Goal: Information Seeking & Learning: Learn about a topic

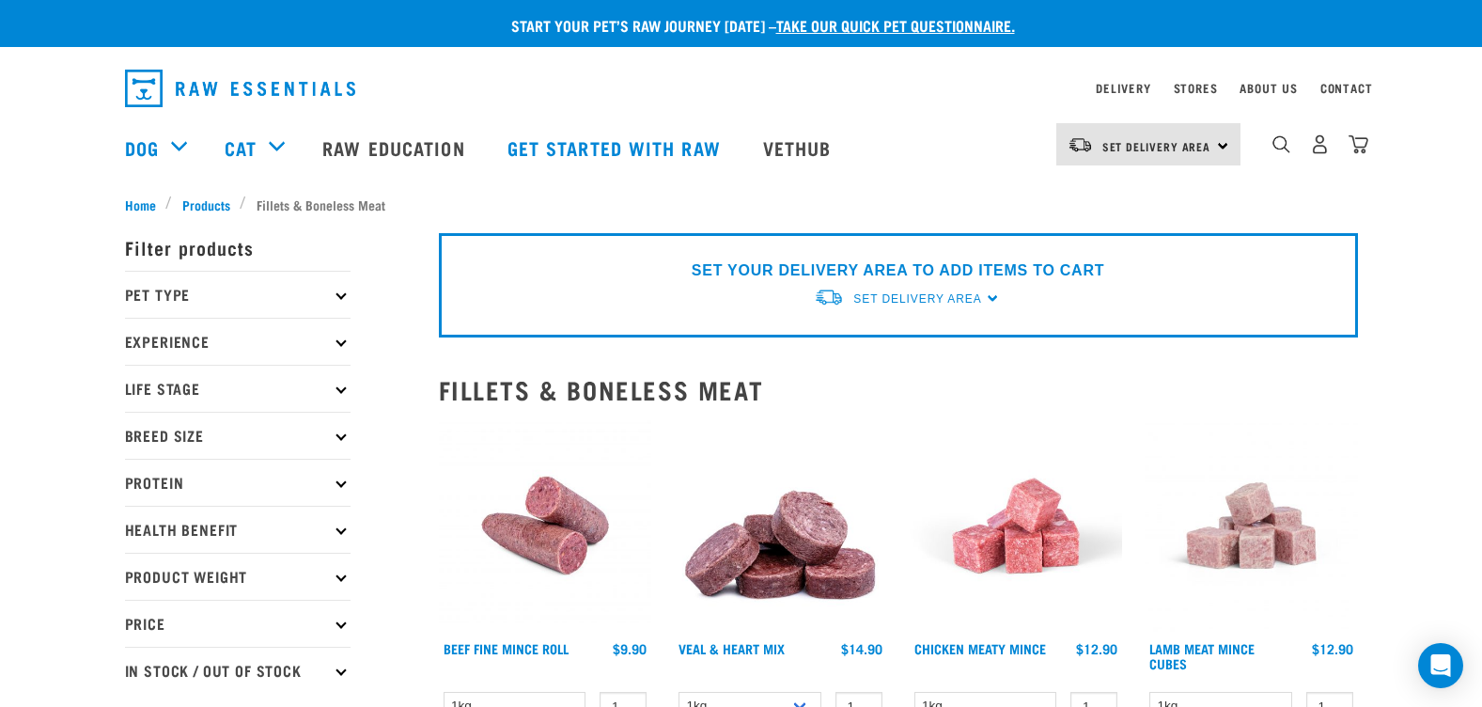
click at [327, 296] on p "Pet Type" at bounding box center [238, 294] width 226 height 47
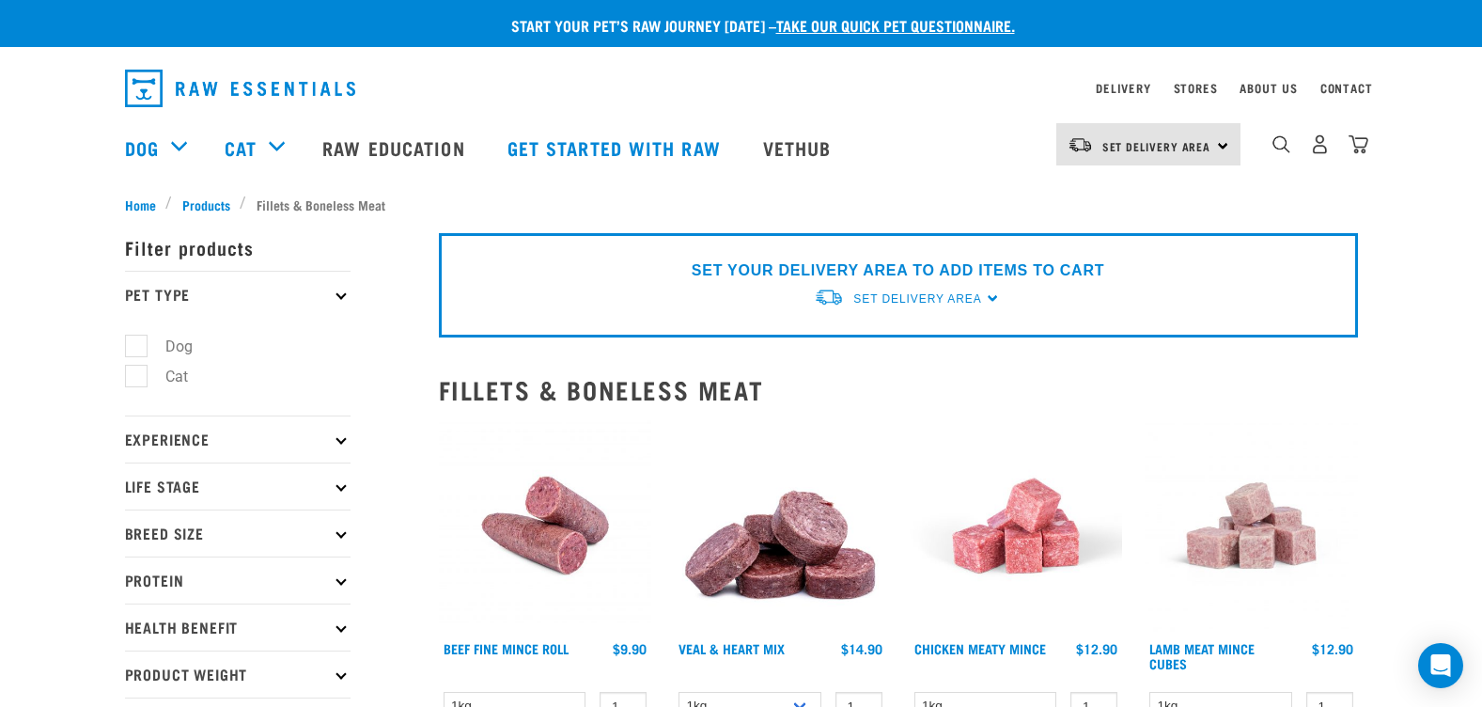
click at [174, 339] on label "Dog" at bounding box center [167, 346] width 65 height 23
click at [137, 339] on input "Dog" at bounding box center [131, 342] width 12 height 12
checkbox input "true"
click at [338, 296] on icon at bounding box center [340, 294] width 10 height 10
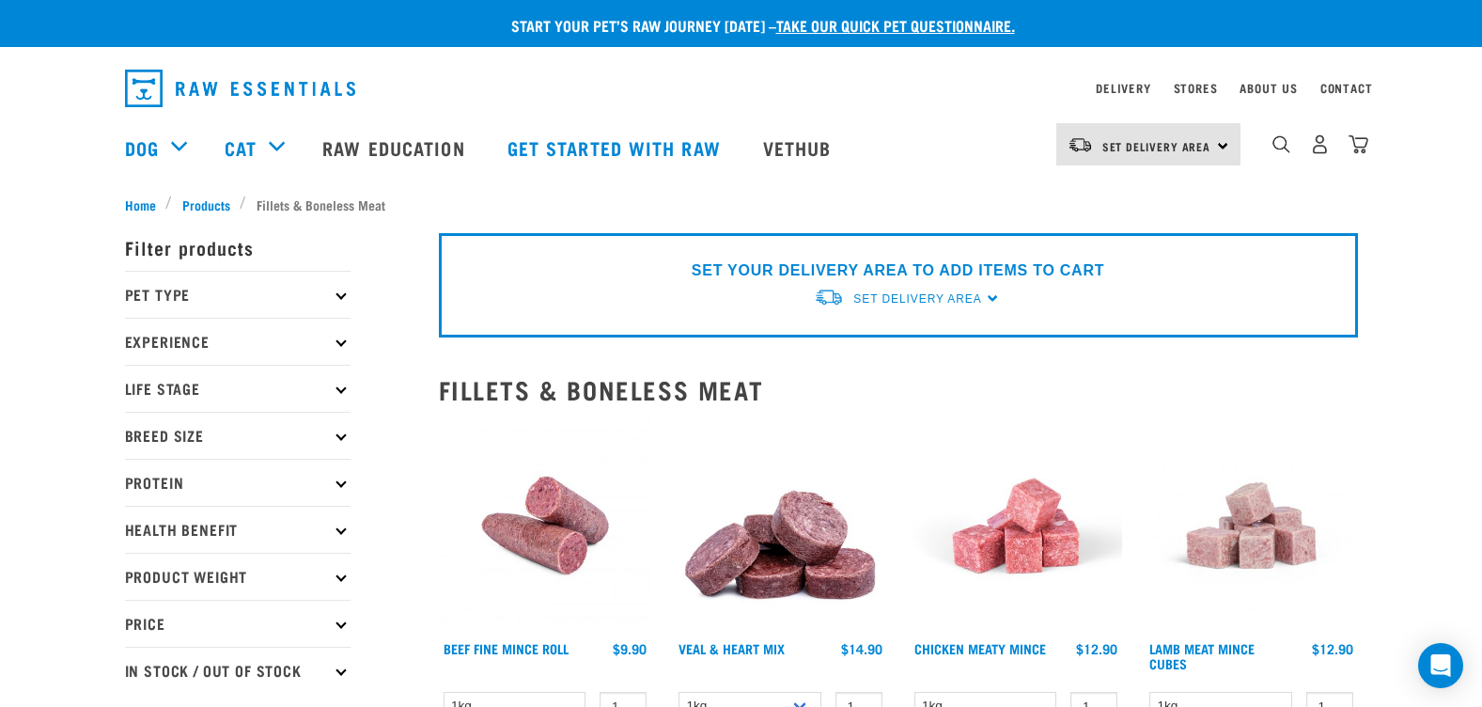
scroll to position [56, 0]
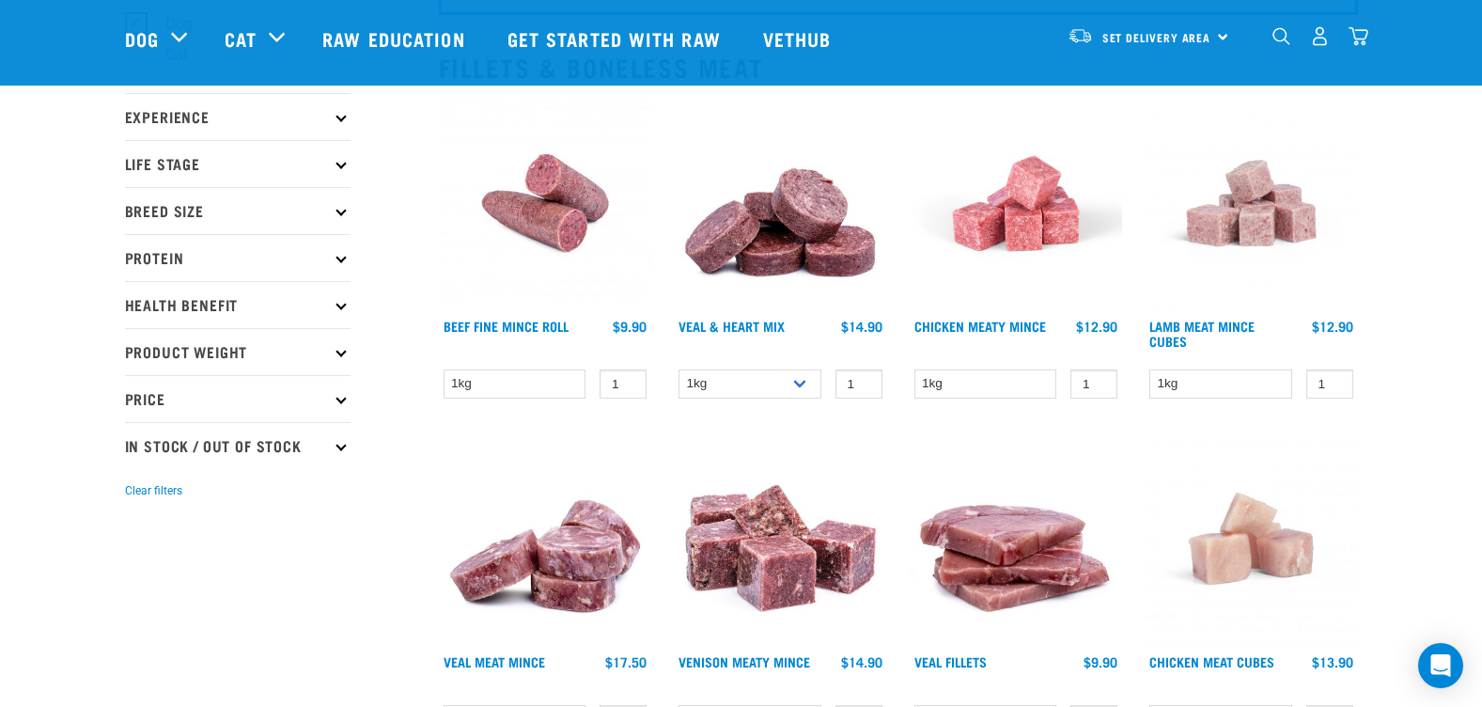
scroll to position [188, 0]
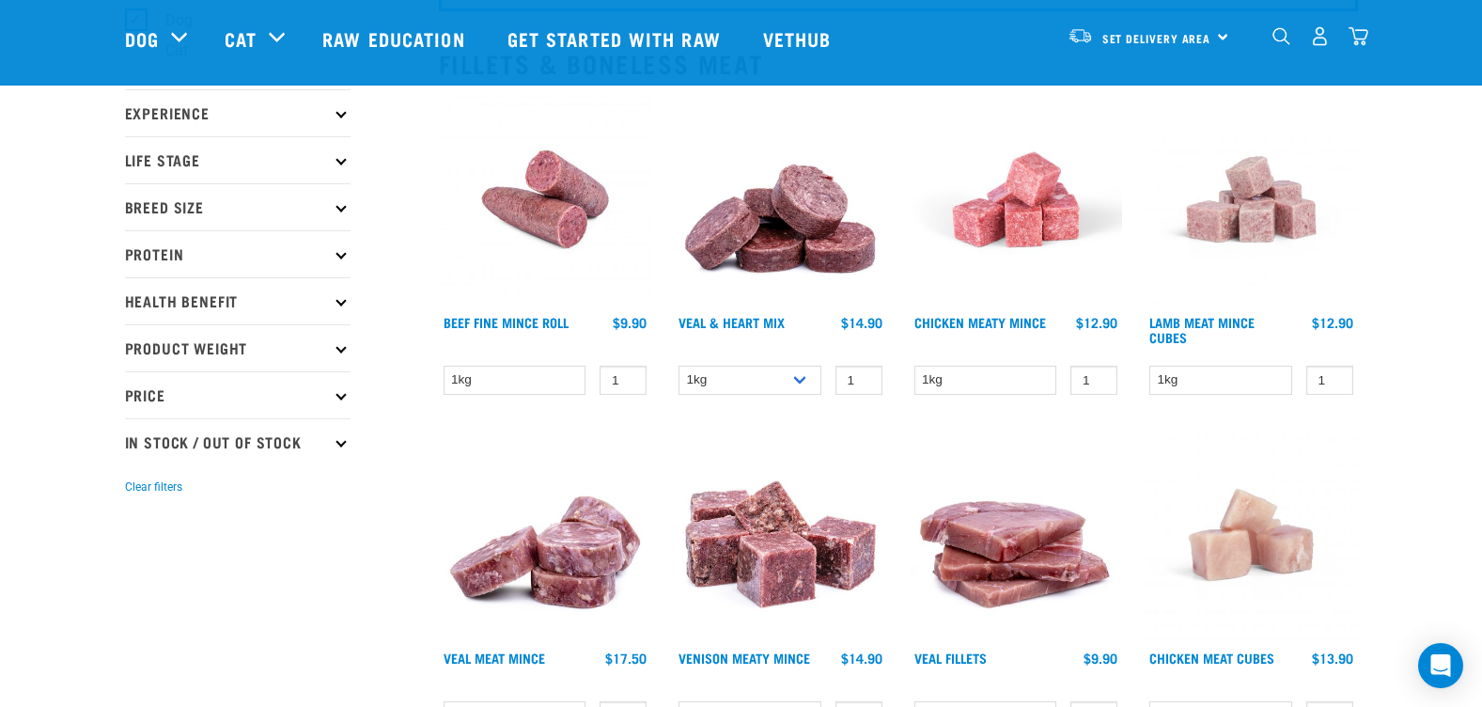
click at [338, 213] on p "Breed Size" at bounding box center [238, 206] width 226 height 47
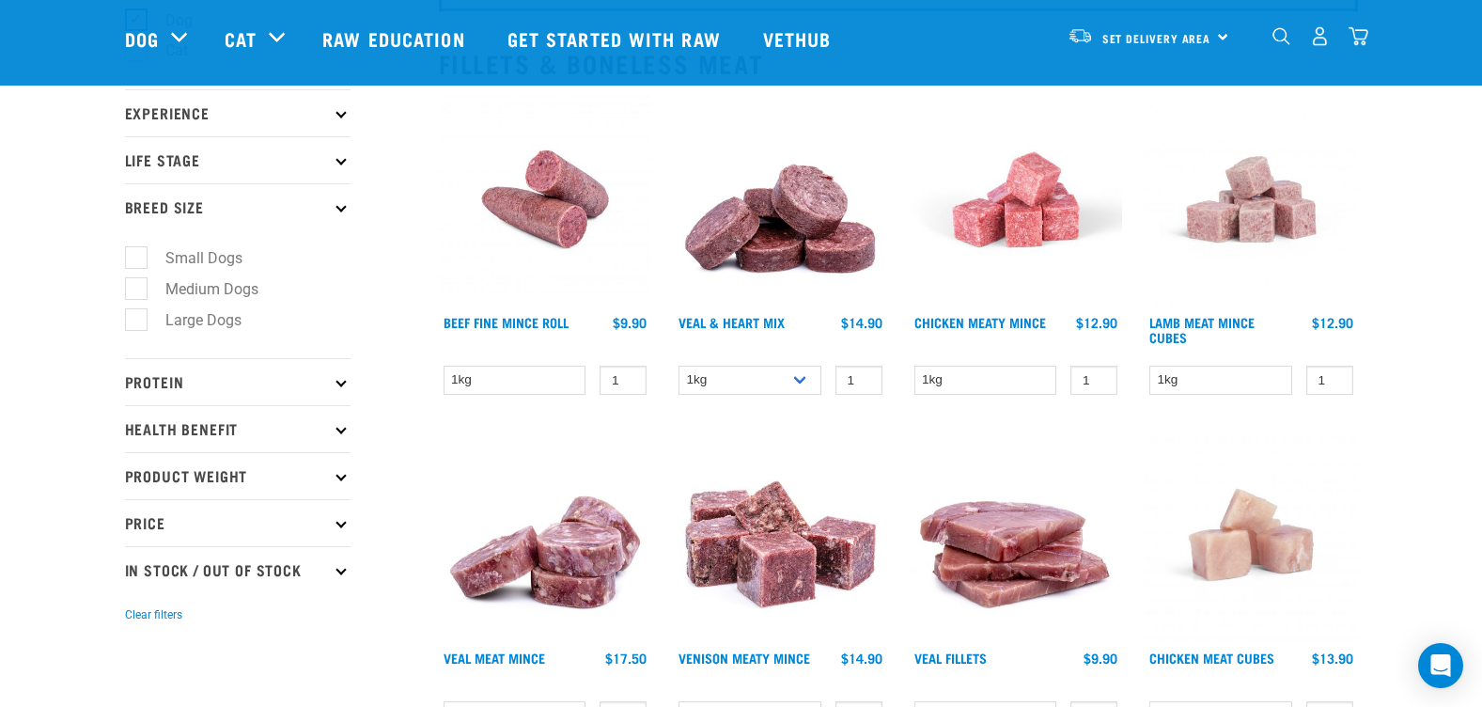
click at [228, 264] on label "Small Dogs" at bounding box center [192, 257] width 115 height 23
click at [137, 261] on input "Small Dogs" at bounding box center [131, 255] width 12 height 12
checkbox input "true"
click at [234, 288] on label "Medium Dogs" at bounding box center [200, 288] width 131 height 23
click at [137, 288] on input "Medium Dogs" at bounding box center [131, 285] width 12 height 12
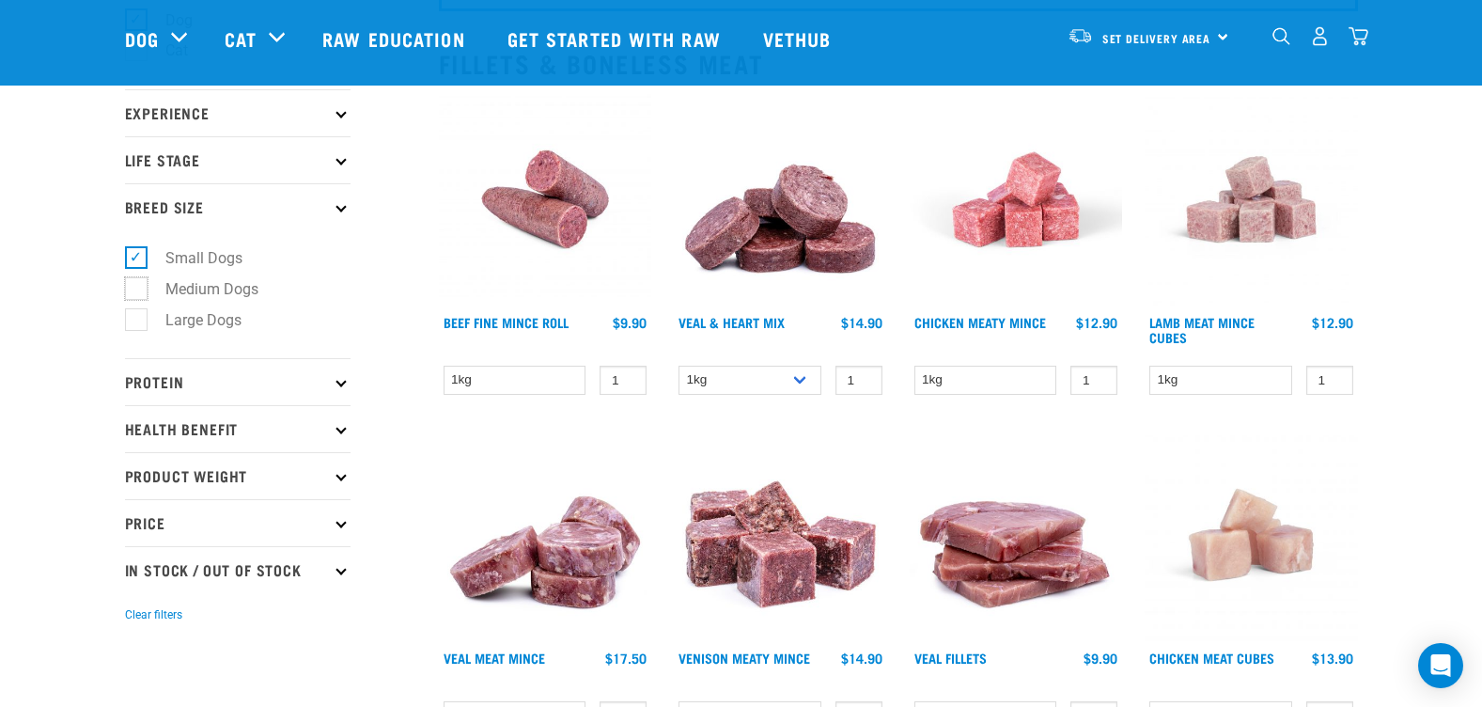
checkbox input "true"
click at [340, 208] on icon at bounding box center [340, 206] width 10 height 10
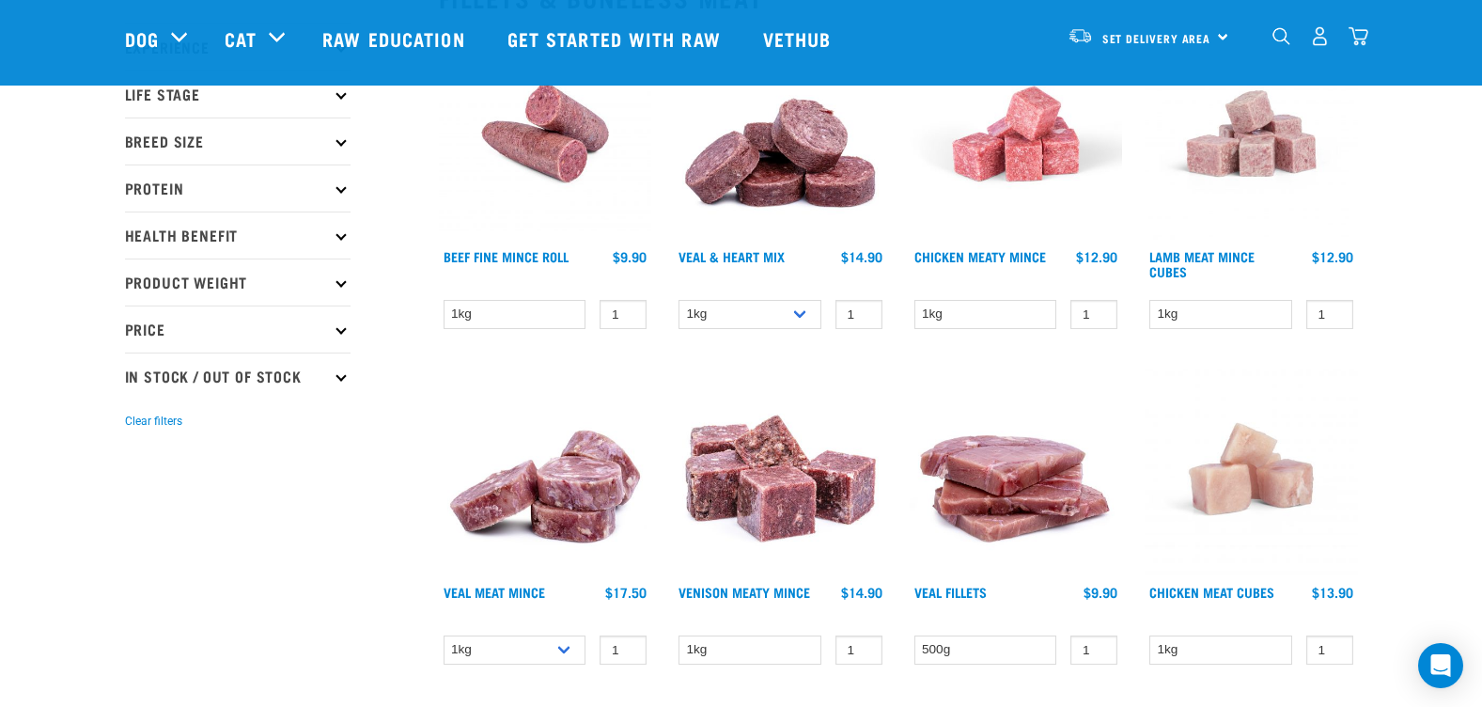
scroll to position [470, 0]
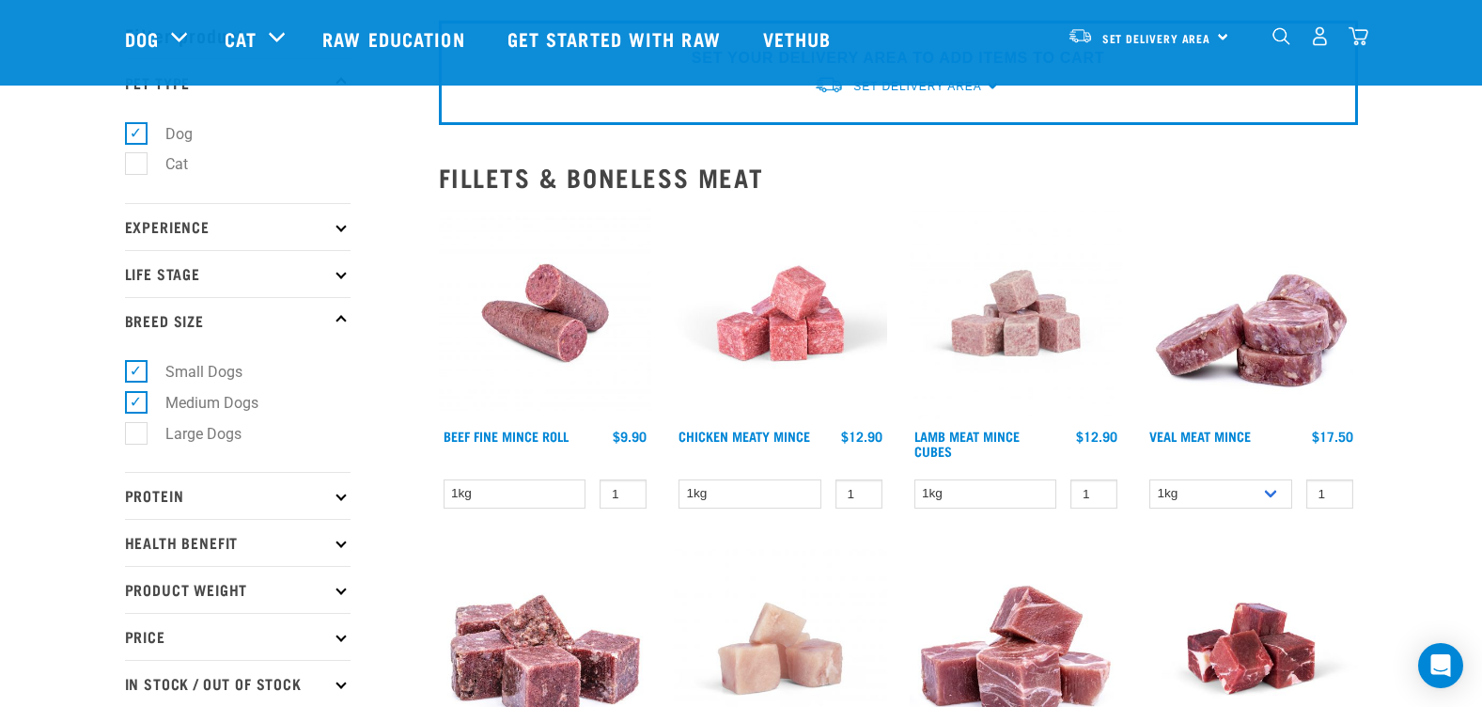
scroll to position [188, 0]
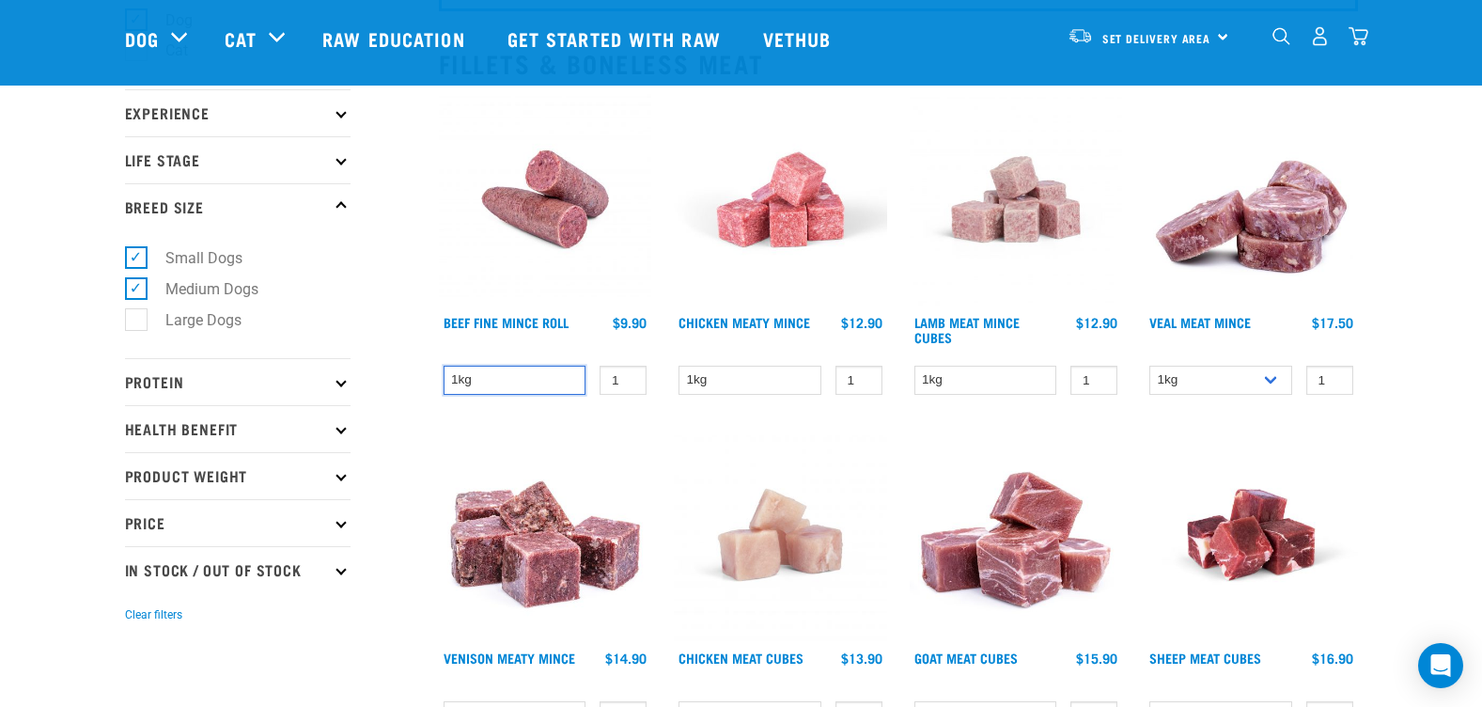
click at [563, 379] on select "1kg" at bounding box center [515, 380] width 143 height 29
click at [548, 320] on link "Beef Fine Mince Roll" at bounding box center [506, 322] width 125 height 7
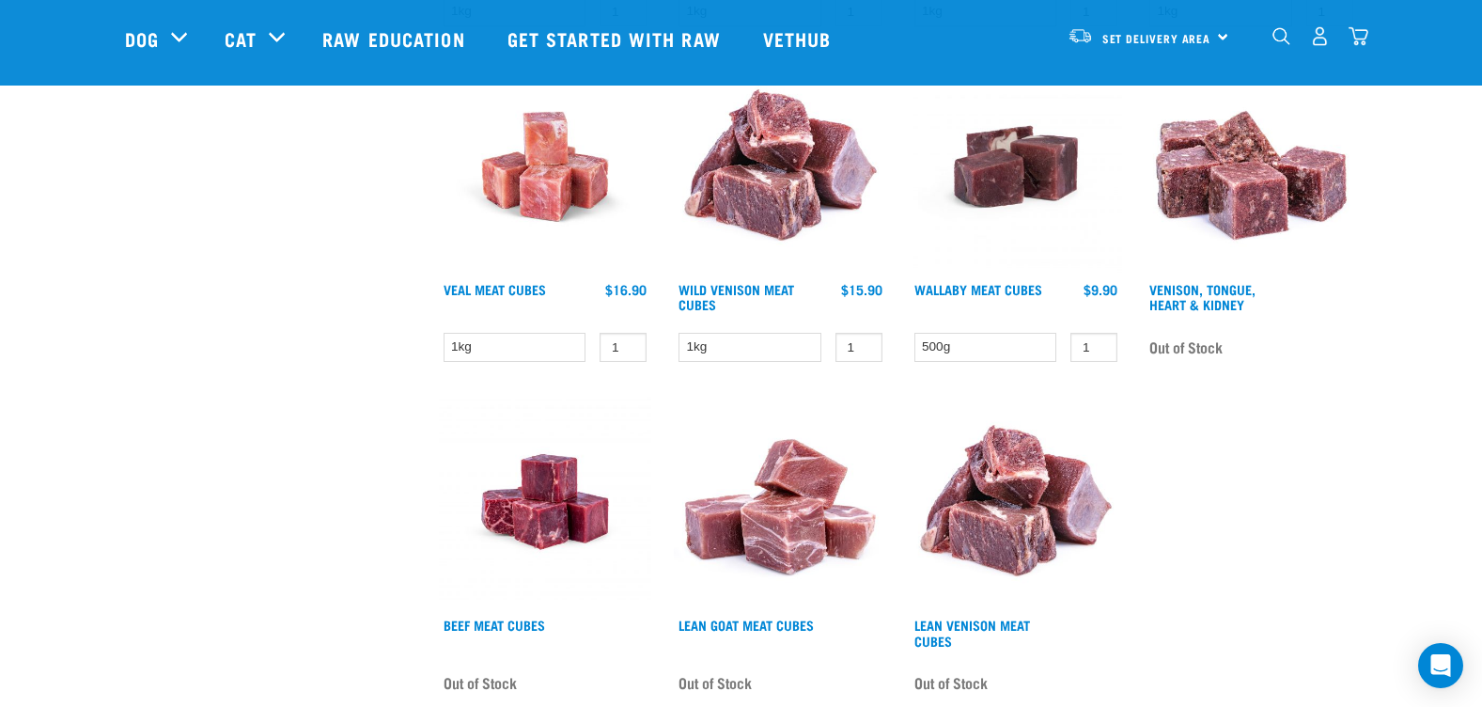
scroll to position [940, 0]
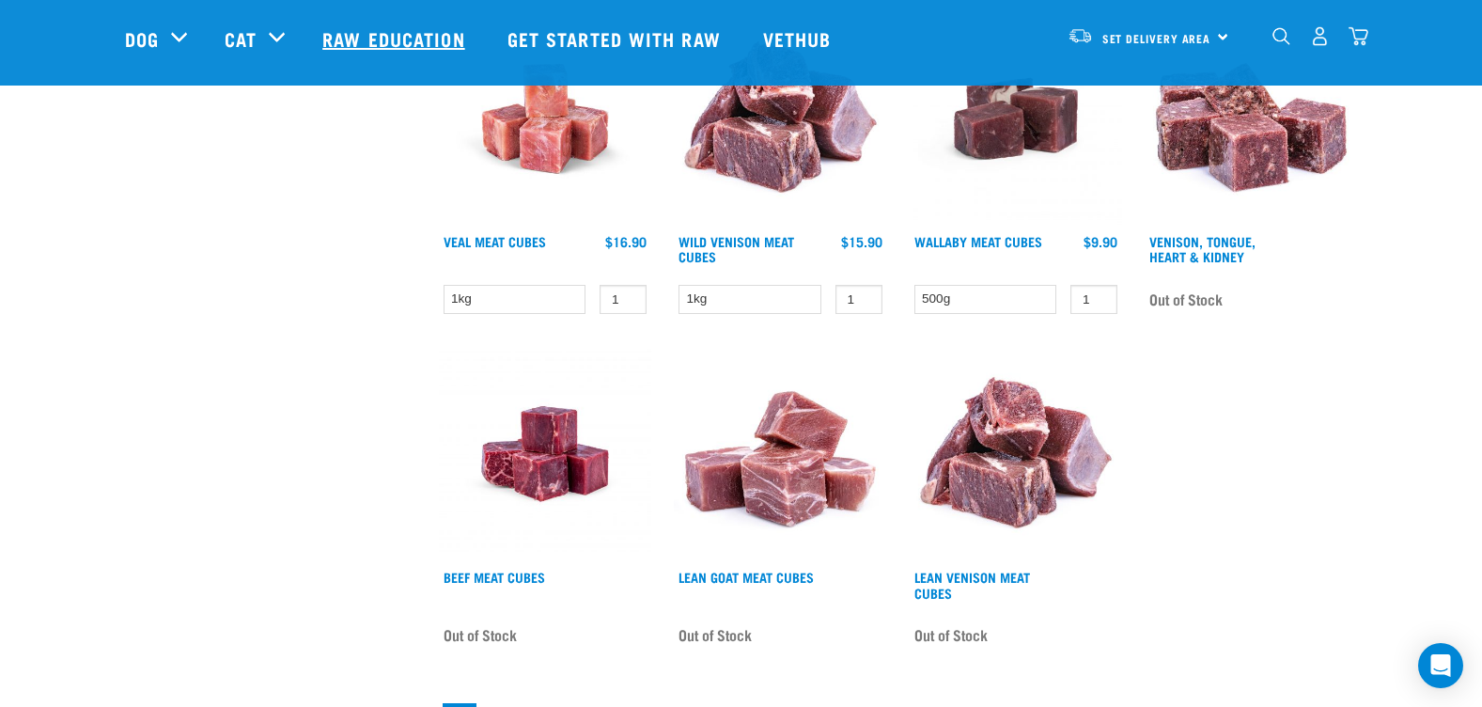
click at [422, 36] on link "Raw Education" at bounding box center [396, 38] width 184 height 75
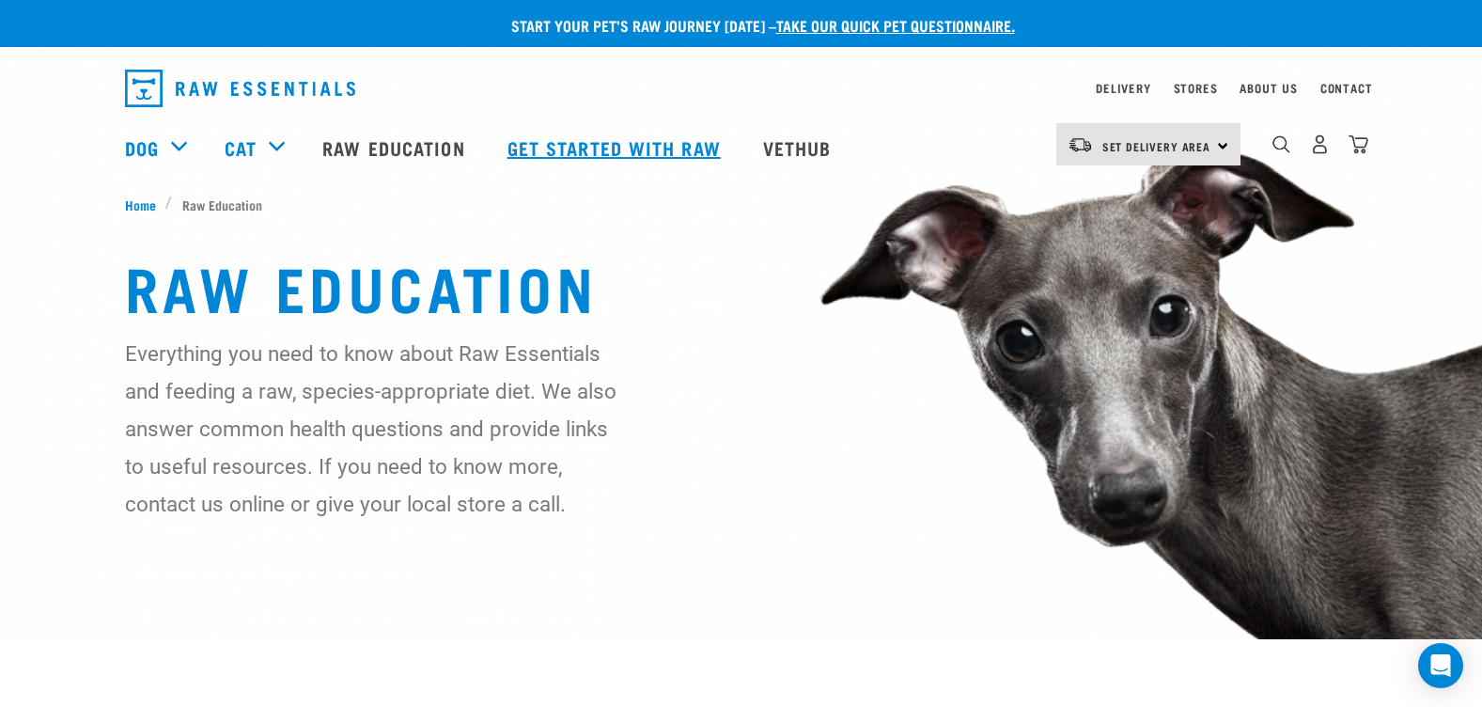
click at [631, 149] on link "Get started with Raw" at bounding box center [617, 147] width 256 height 75
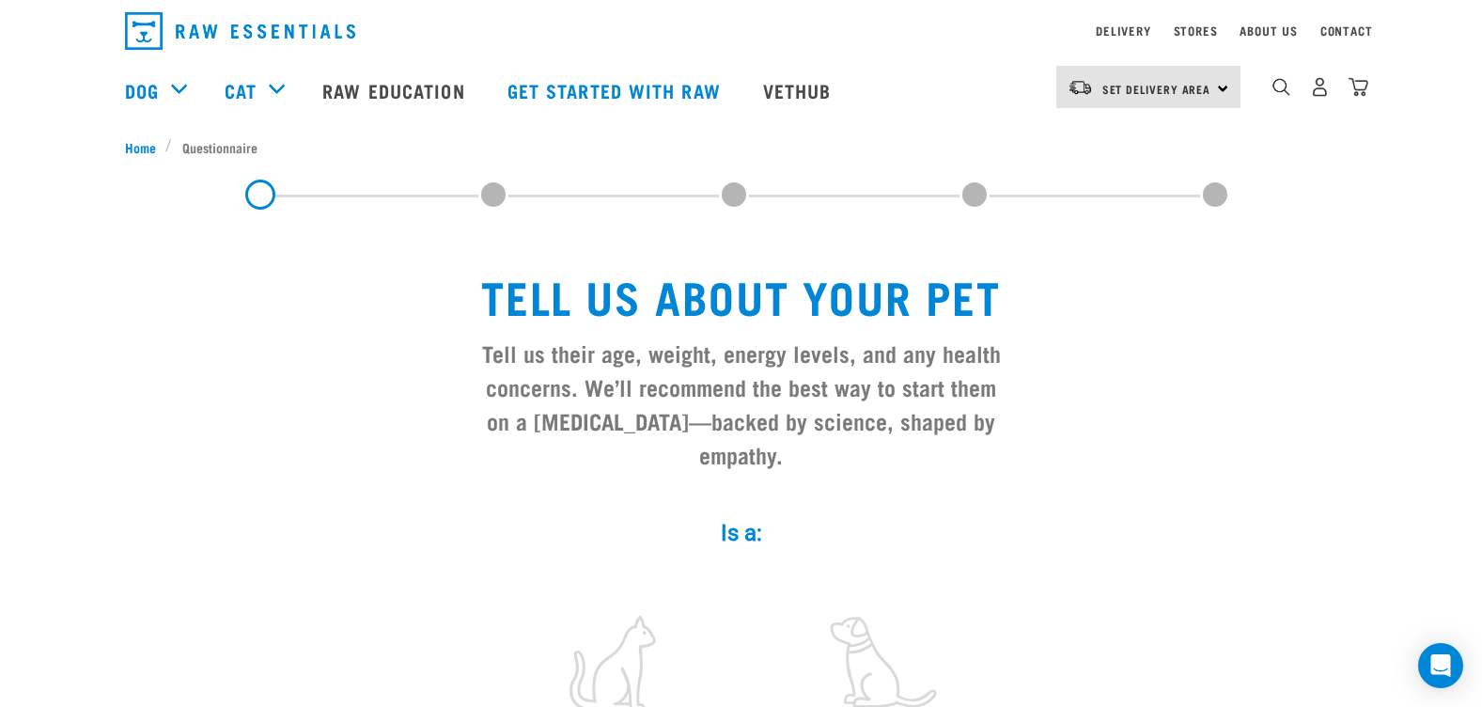
scroll to position [94, 0]
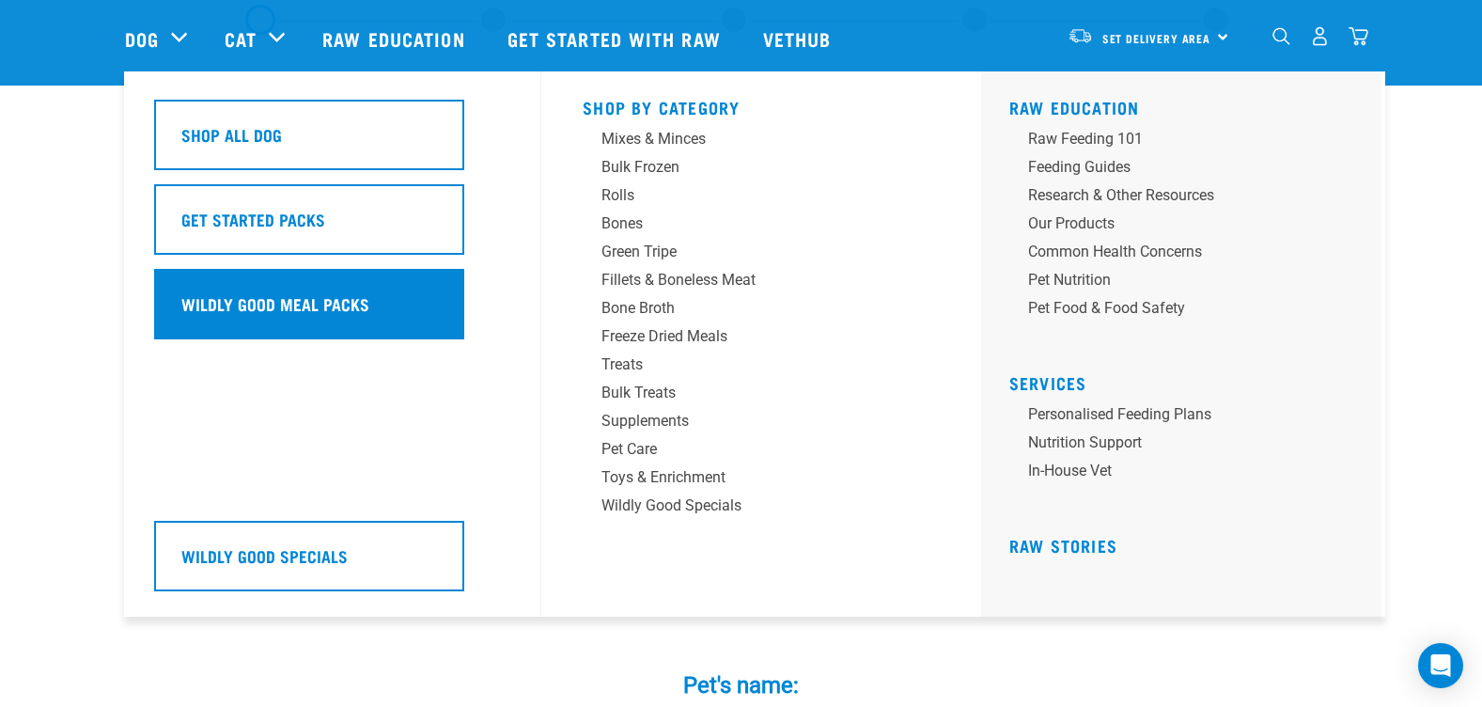
click at [251, 295] on h5 "Wildly Good Meal Packs" at bounding box center [275, 303] width 188 height 24
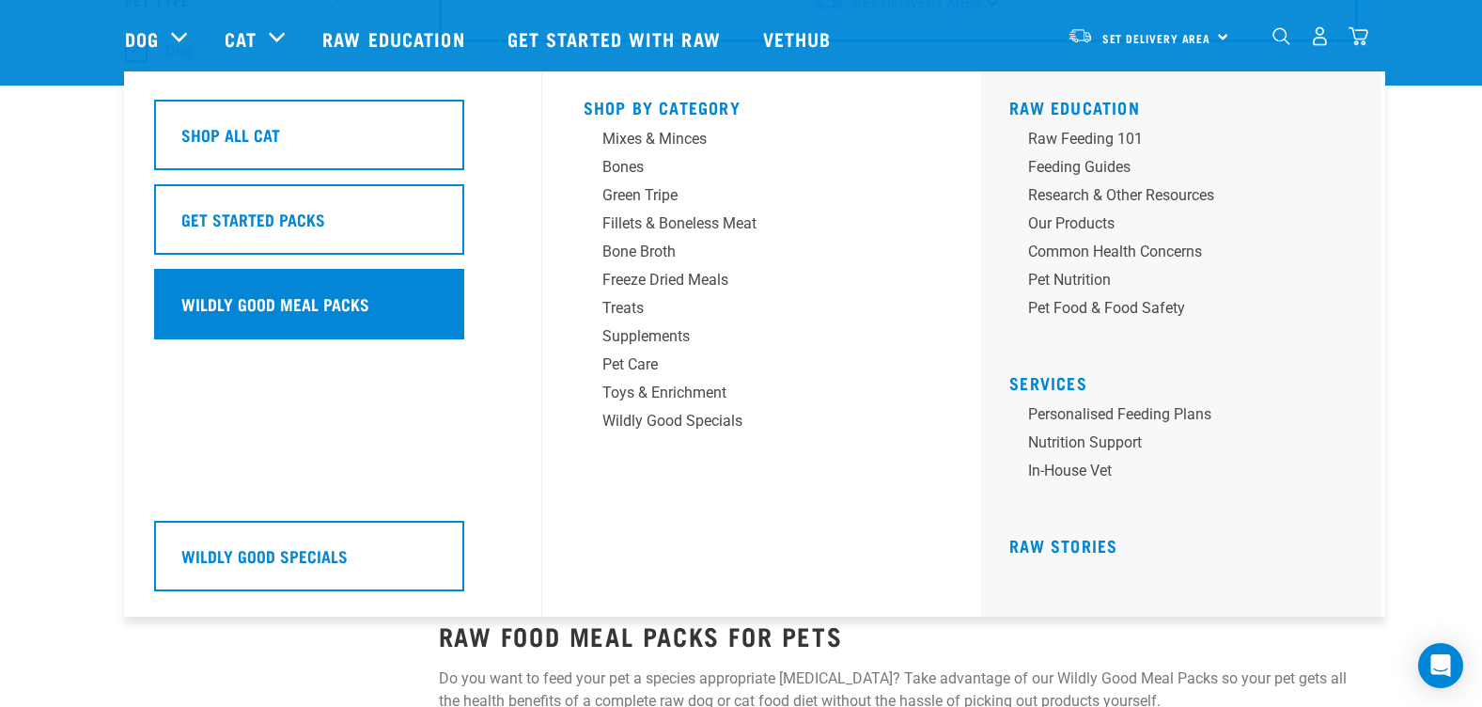
scroll to position [188, 0]
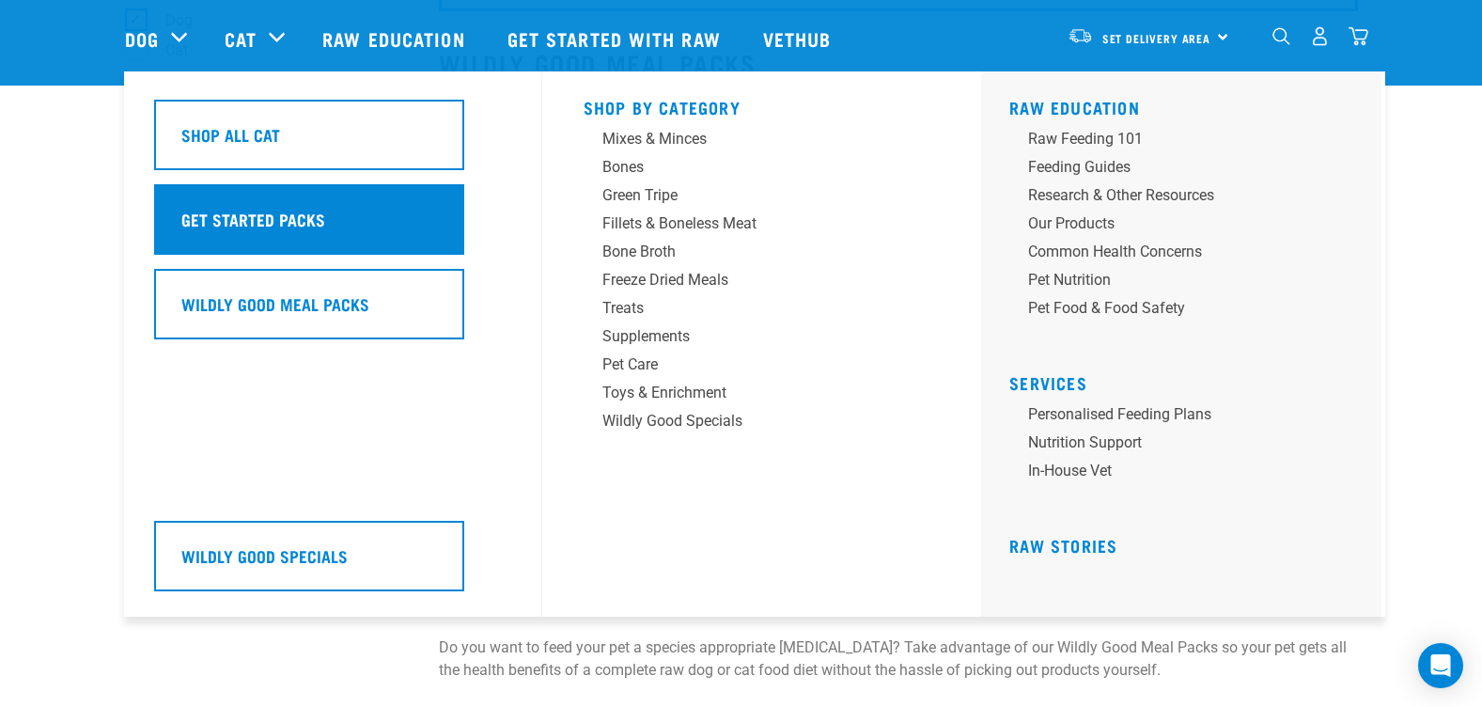
click at [290, 232] on div "Get Started Packs" at bounding box center [309, 219] width 310 height 70
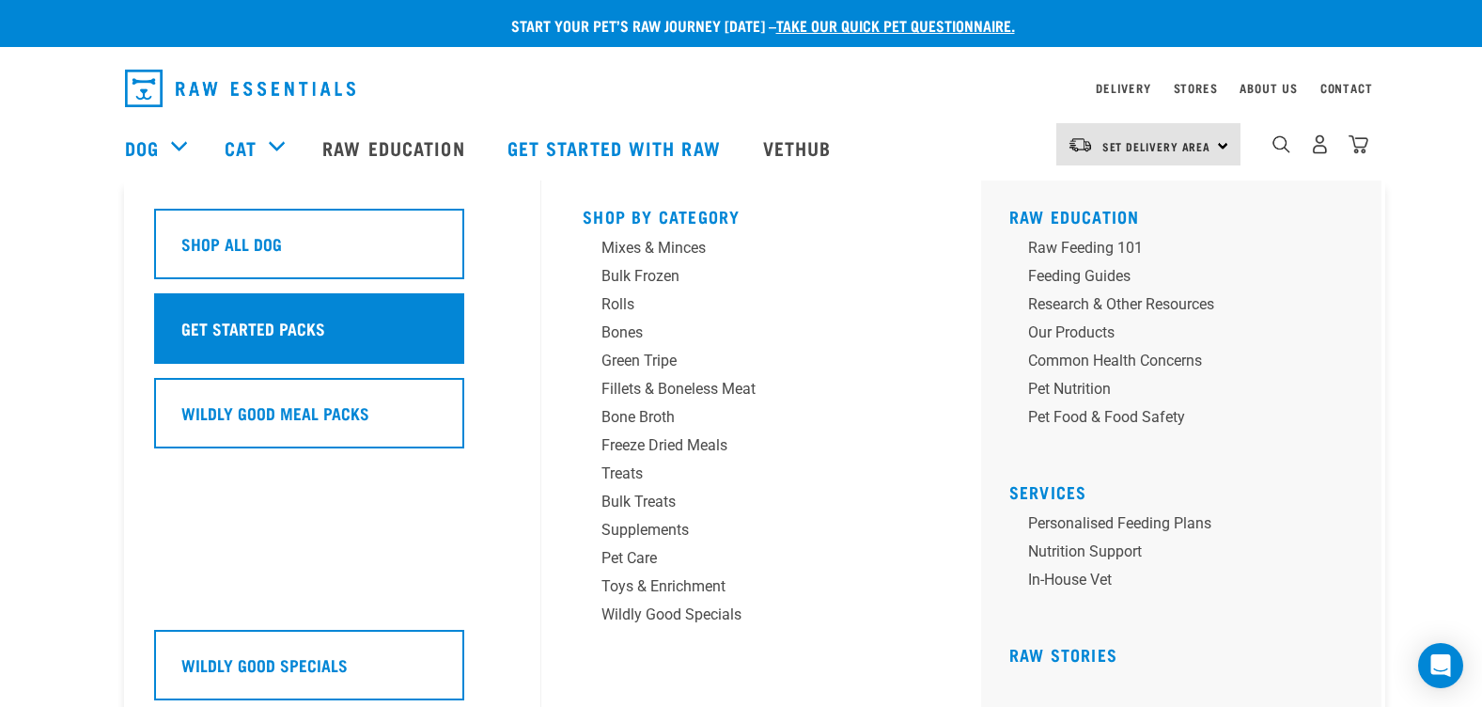
click at [267, 327] on h5 "Get Started Packs" at bounding box center [253, 328] width 144 height 24
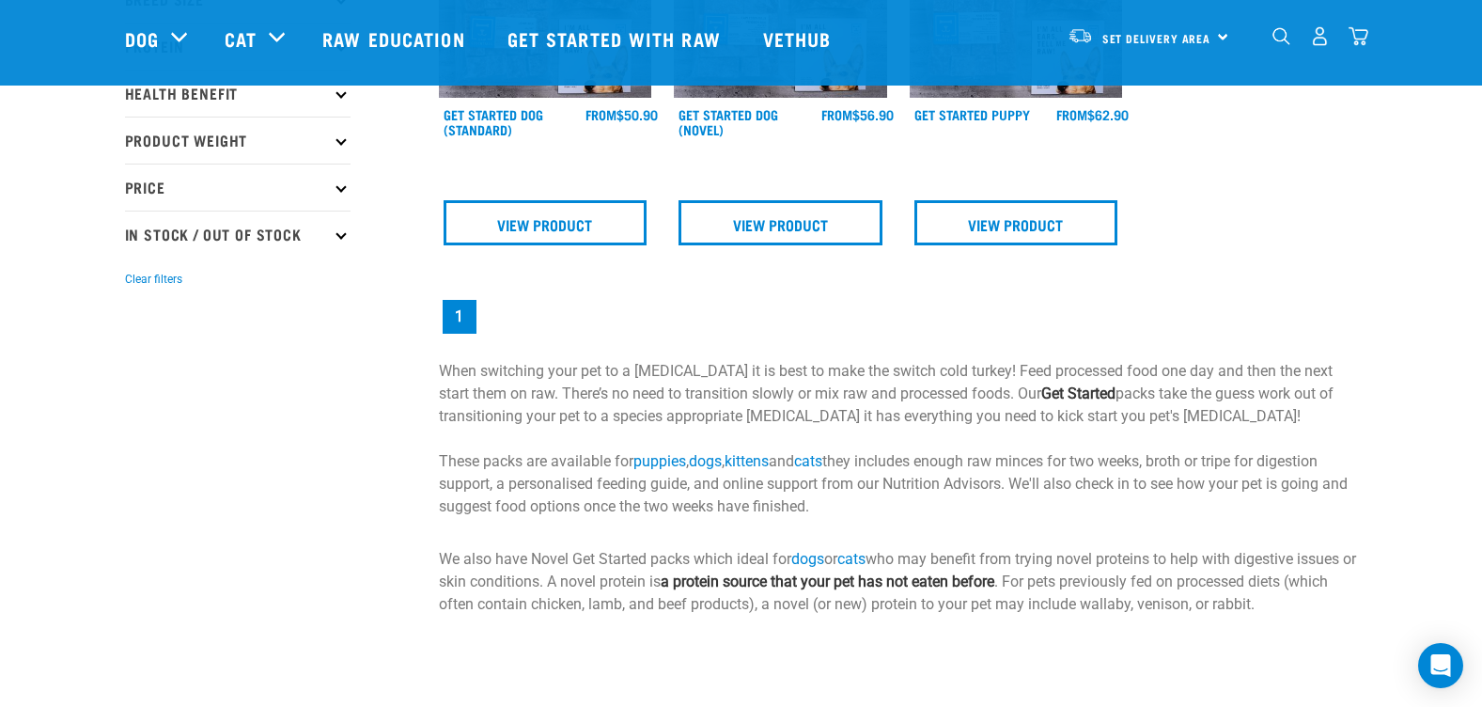
scroll to position [564, 0]
